Goal: Information Seeking & Learning: Learn about a topic

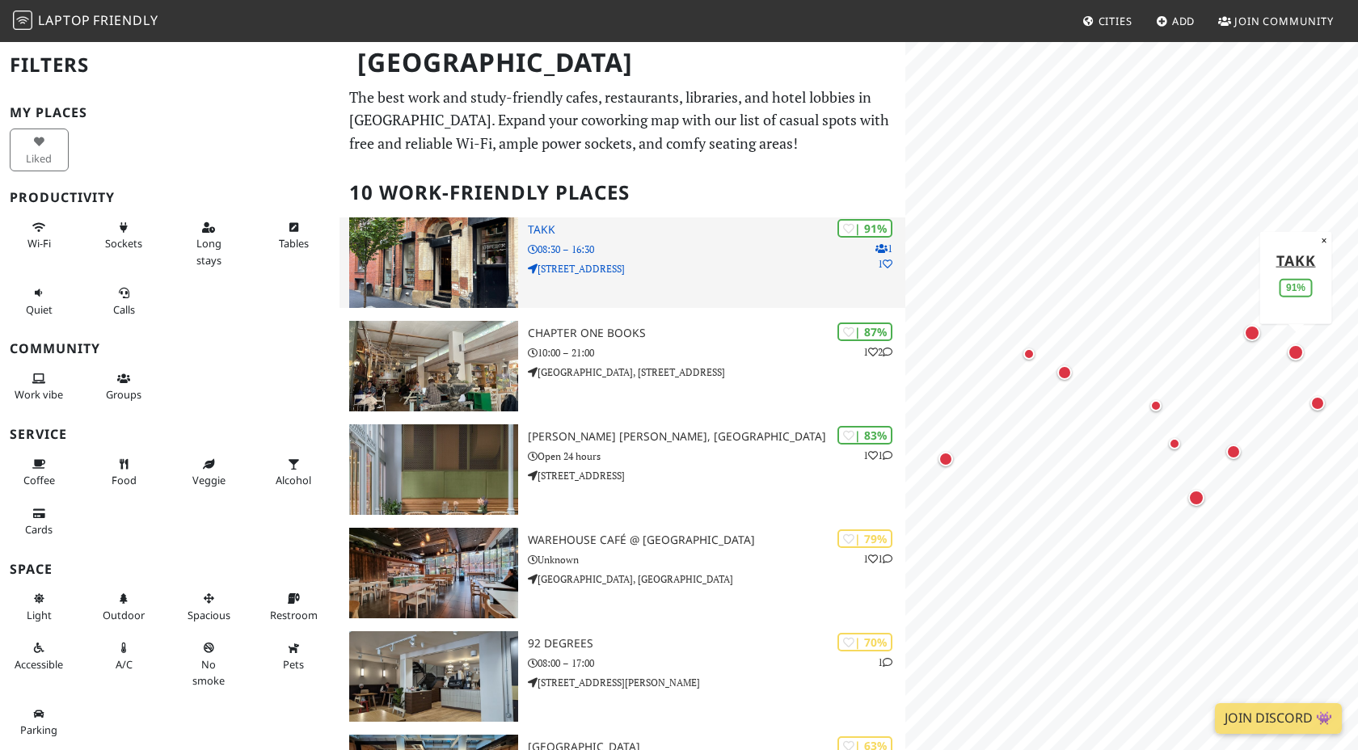
click at [543, 230] on h3 "Takk" at bounding box center [716, 230] width 377 height 14
click at [547, 230] on h3 "Takk" at bounding box center [716, 230] width 377 height 14
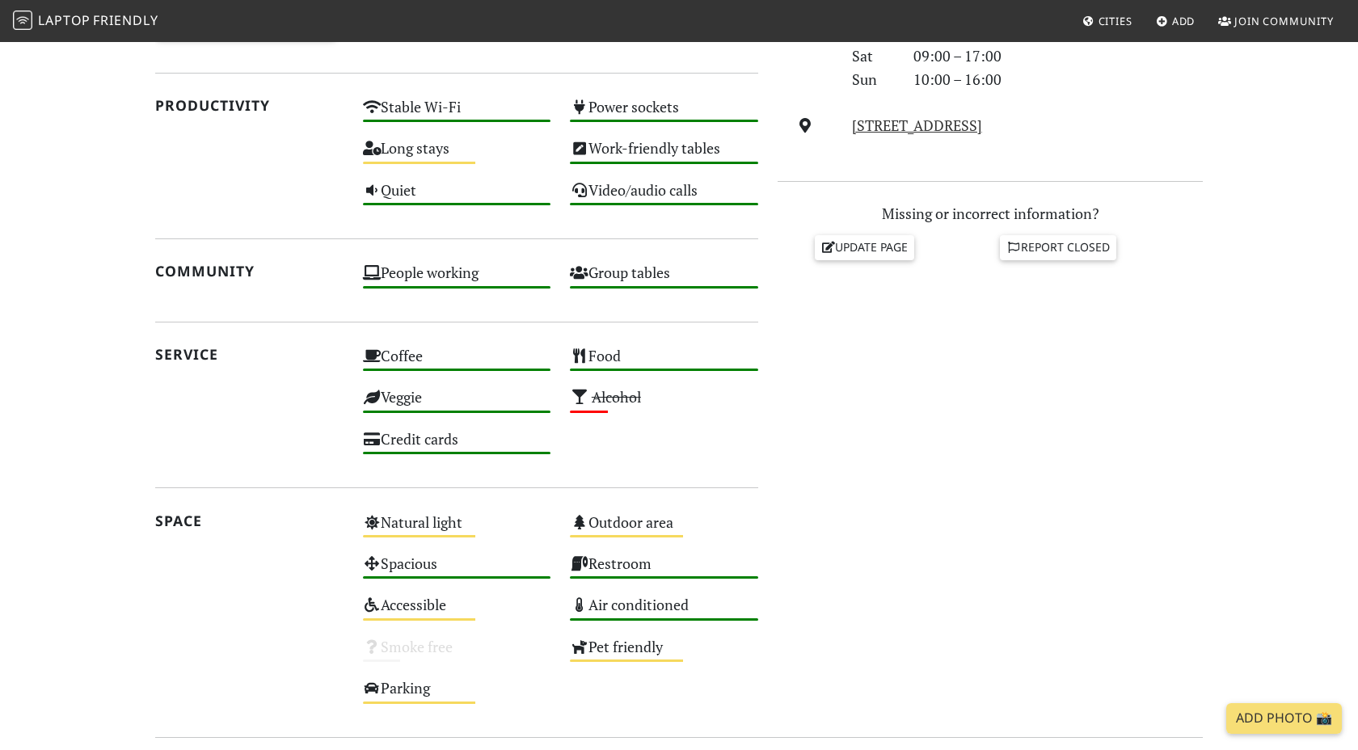
scroll to position [626, 0]
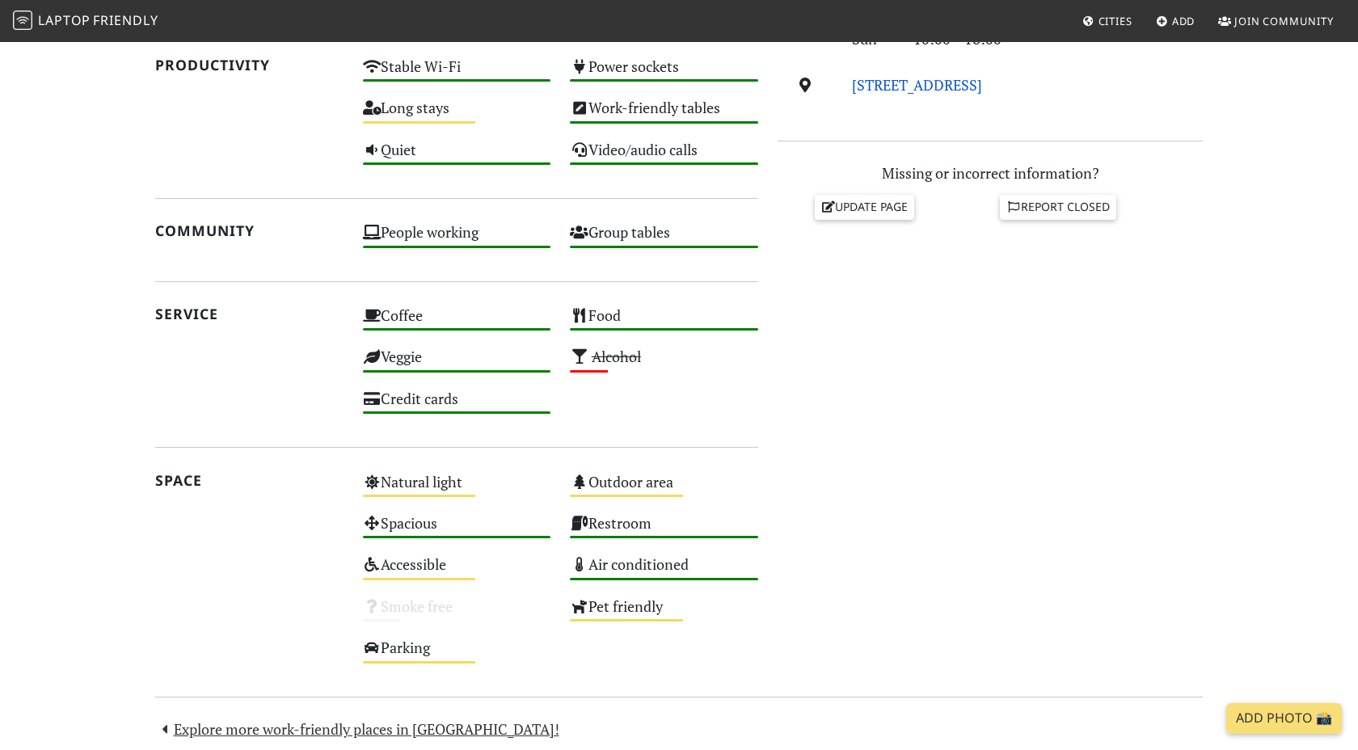
click at [982, 86] on link "6 Tariff Street, M1 2FF, Manchester" at bounding box center [917, 84] width 130 height 19
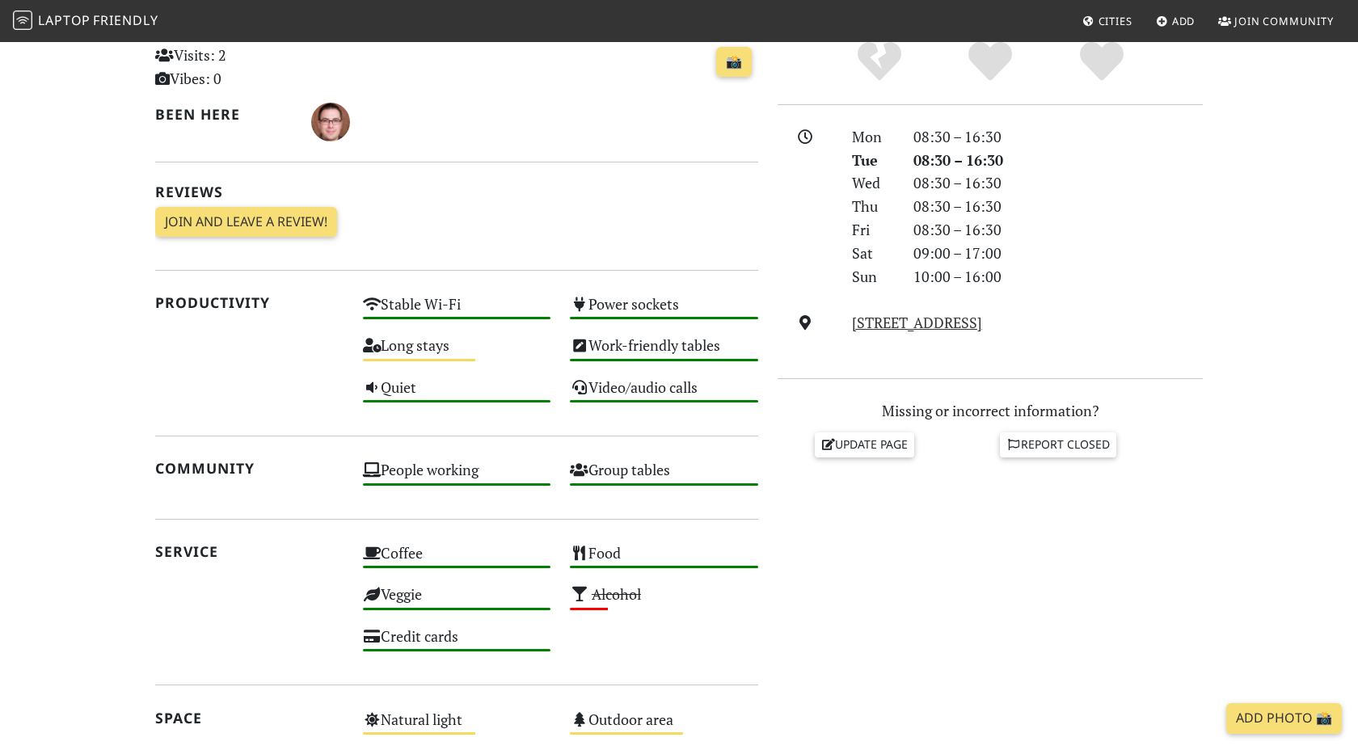
scroll to position [0, 0]
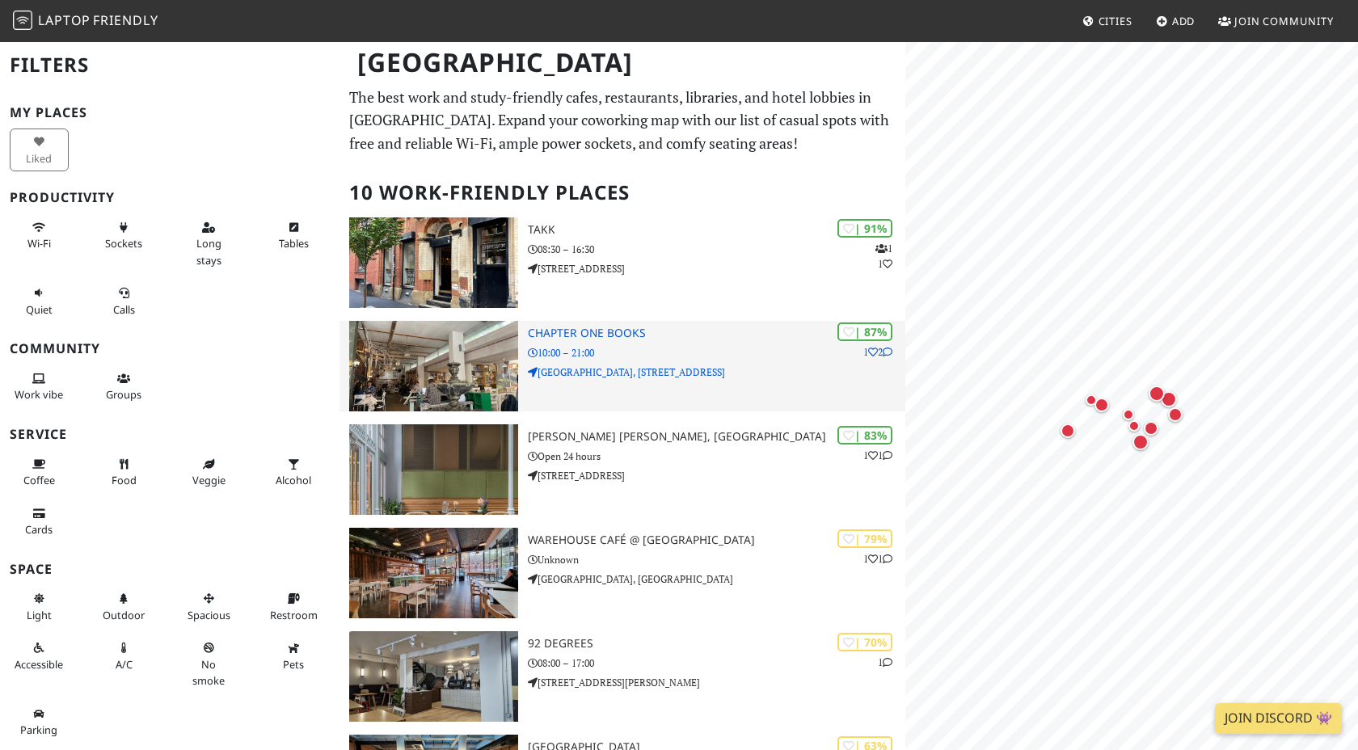
click at [582, 375] on p "Chatsworth House, 23 Lever Street" at bounding box center [716, 372] width 377 height 15
click at [571, 334] on h3 "Chapter One Books" at bounding box center [716, 334] width 377 height 14
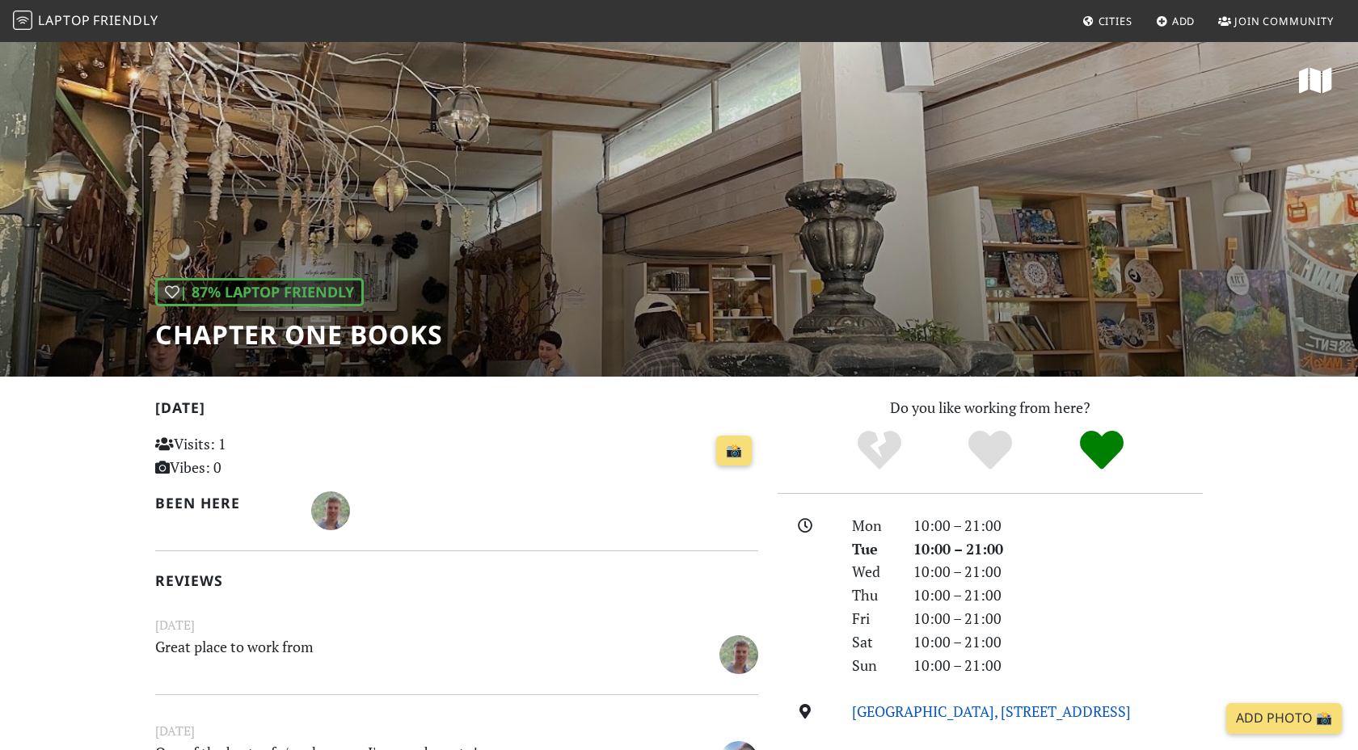
click at [929, 719] on link "[GEOGRAPHIC_DATA], [STREET_ADDRESS]" at bounding box center [991, 711] width 279 height 19
